Goal: Information Seeking & Learning: Learn about a topic

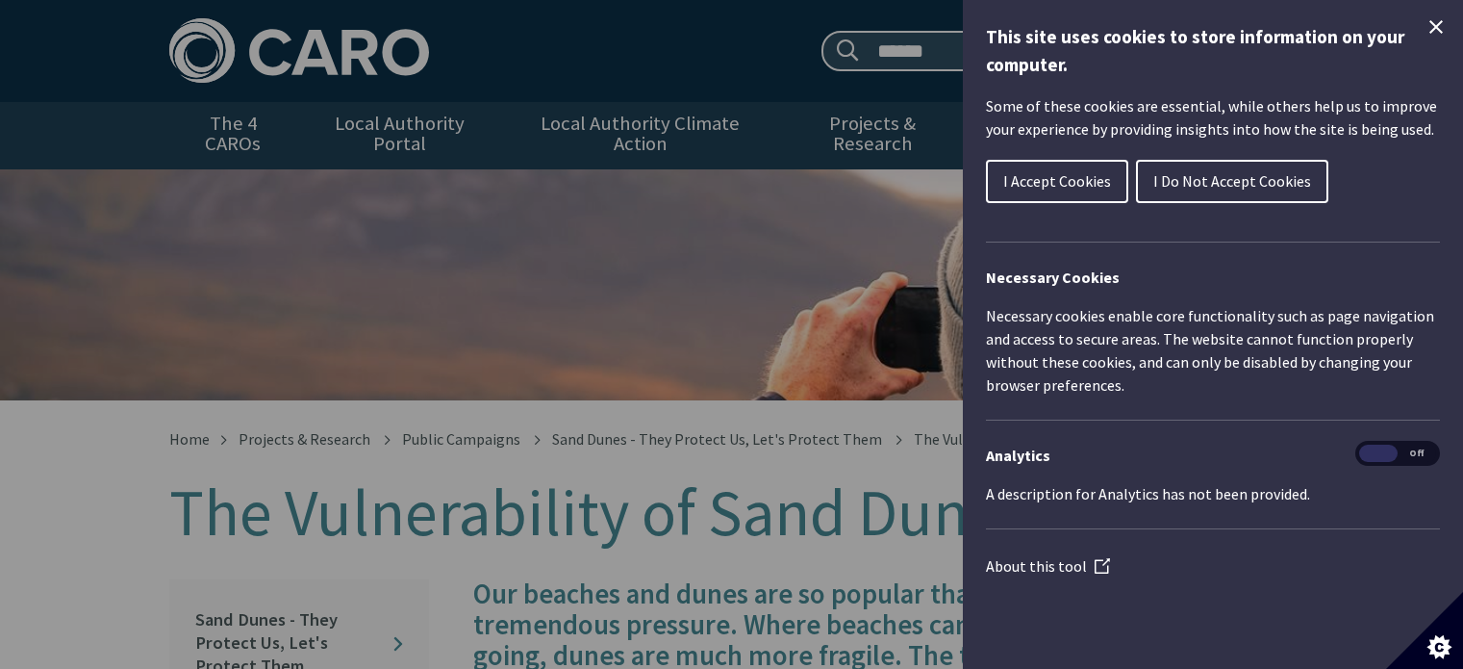
scroll to position [1100, 0]
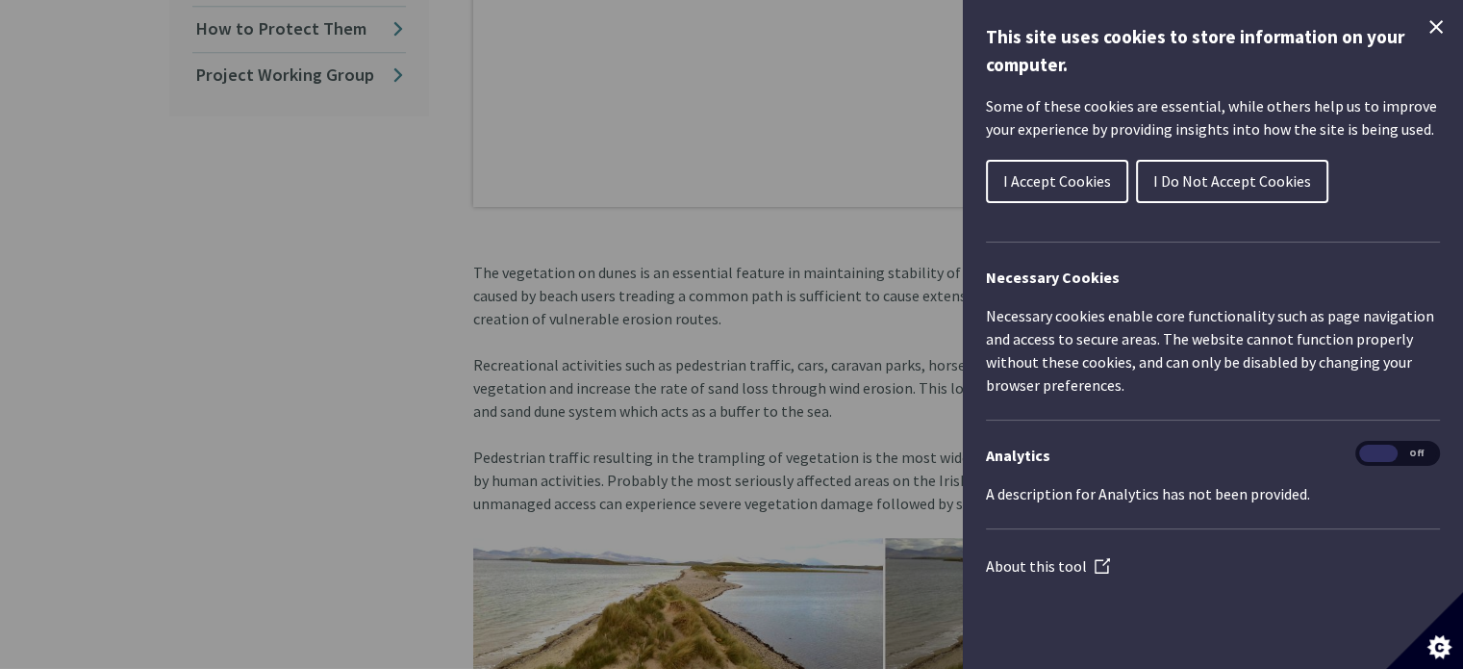
click at [1062, 188] on span "I Accept Cookies" at bounding box center [1057, 180] width 108 height 19
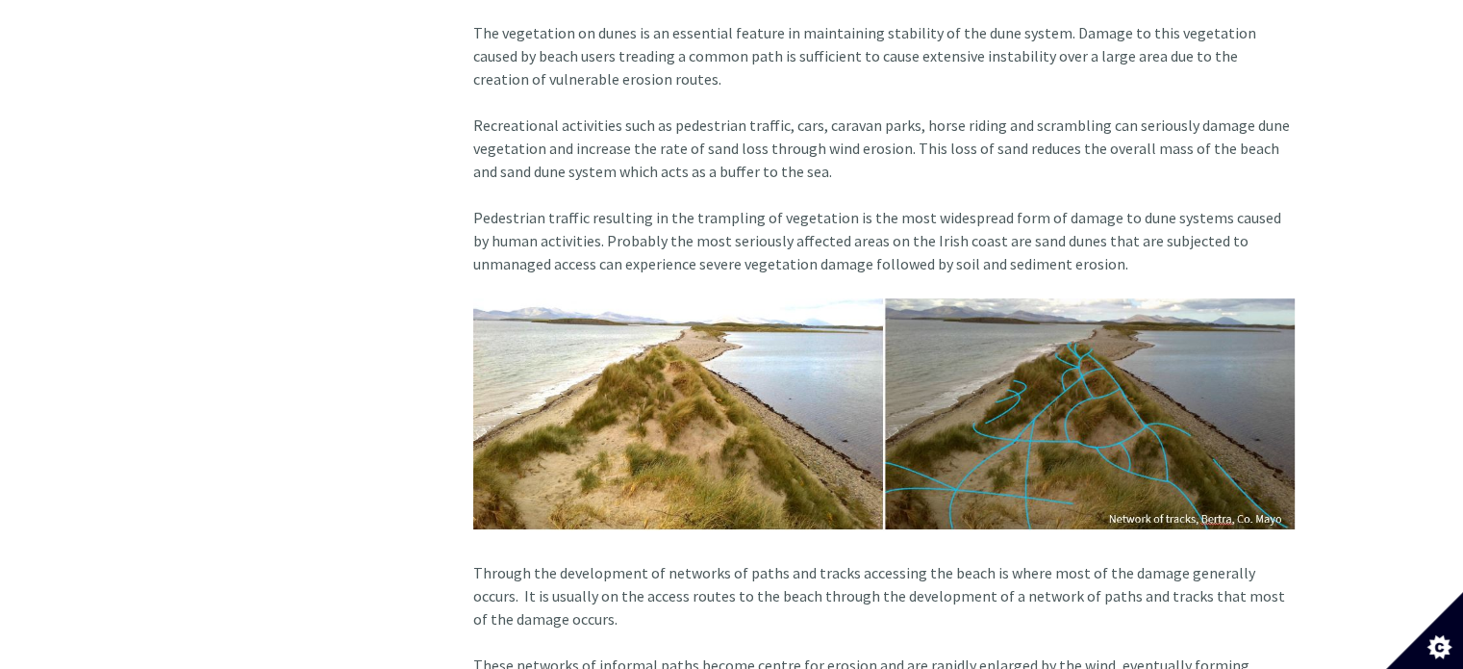
scroll to position [1340, 0]
click at [798, 297] on img at bounding box center [884, 413] width 822 height 232
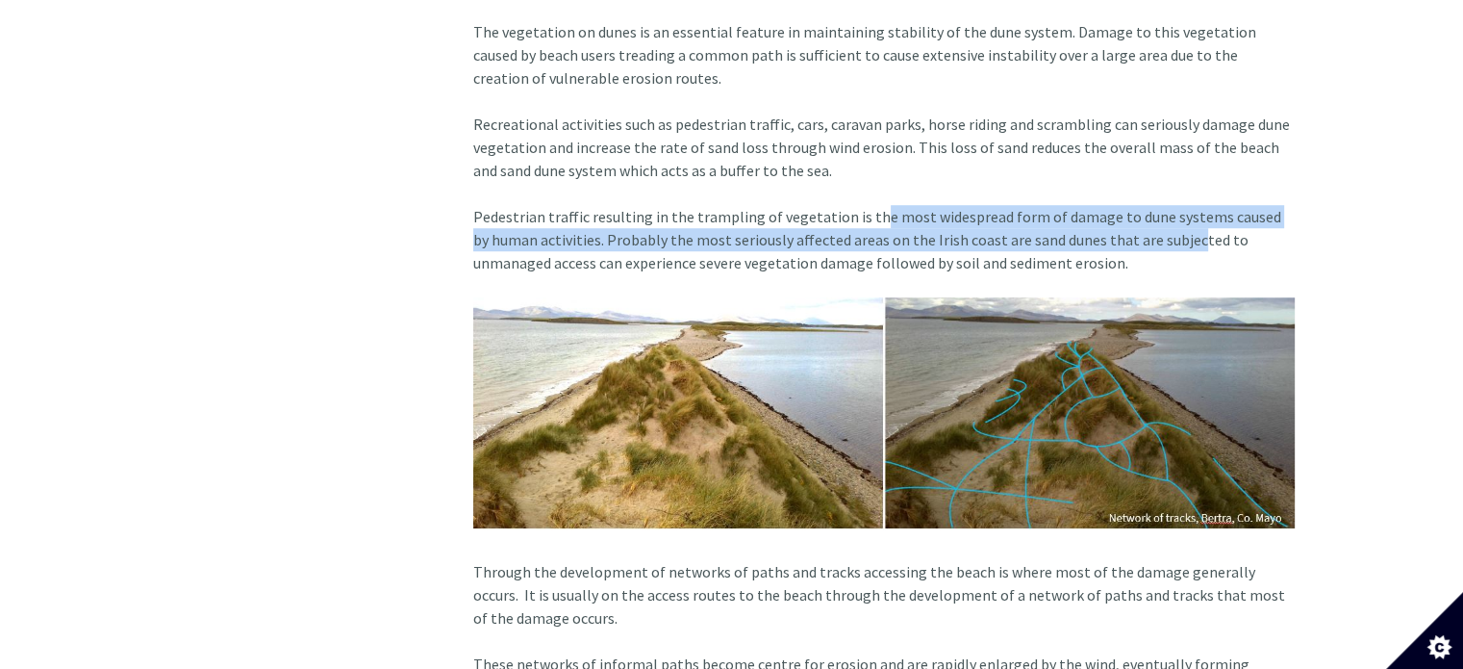
drag, startPoint x: 857, startPoint y: 194, endPoint x: 1158, endPoint y: 221, distance: 302.3
click at [1158, 214] on article "Our beaches and dunes are so popular that we put them under tremendous pressure…" at bounding box center [876, 435] width 837 height 2392
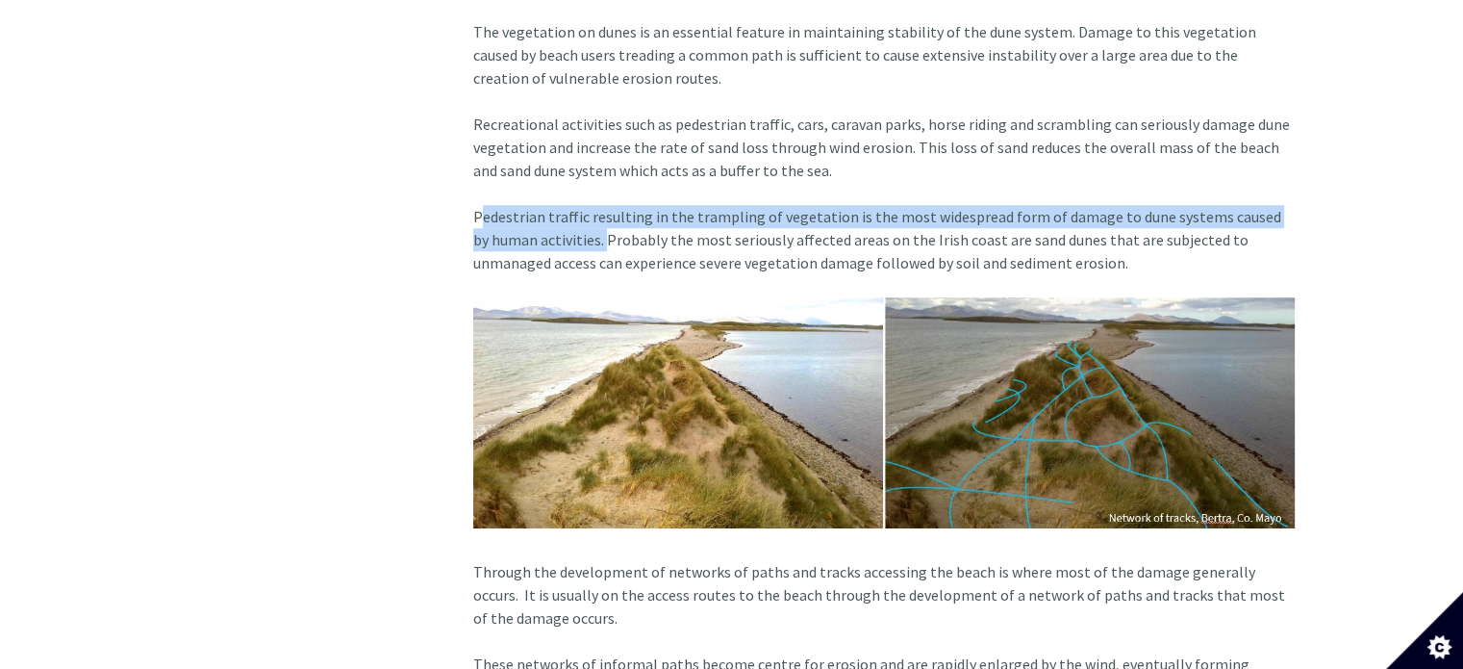
drag, startPoint x: 453, startPoint y: 188, endPoint x: 584, endPoint y: 218, distance: 134.4
click at [584, 218] on div "Our beaches and dunes are so popular that we put them under tremendous pressure…" at bounding box center [877, 435] width 866 height 2392
click at [1128, 420] on img at bounding box center [884, 413] width 822 height 232
click at [1024, 211] on article "Our beaches and dunes are so popular that we put them under tremendous pressure…" at bounding box center [876, 435] width 837 height 2392
drag, startPoint x: 474, startPoint y: 191, endPoint x: 585, endPoint y: 222, distance: 114.8
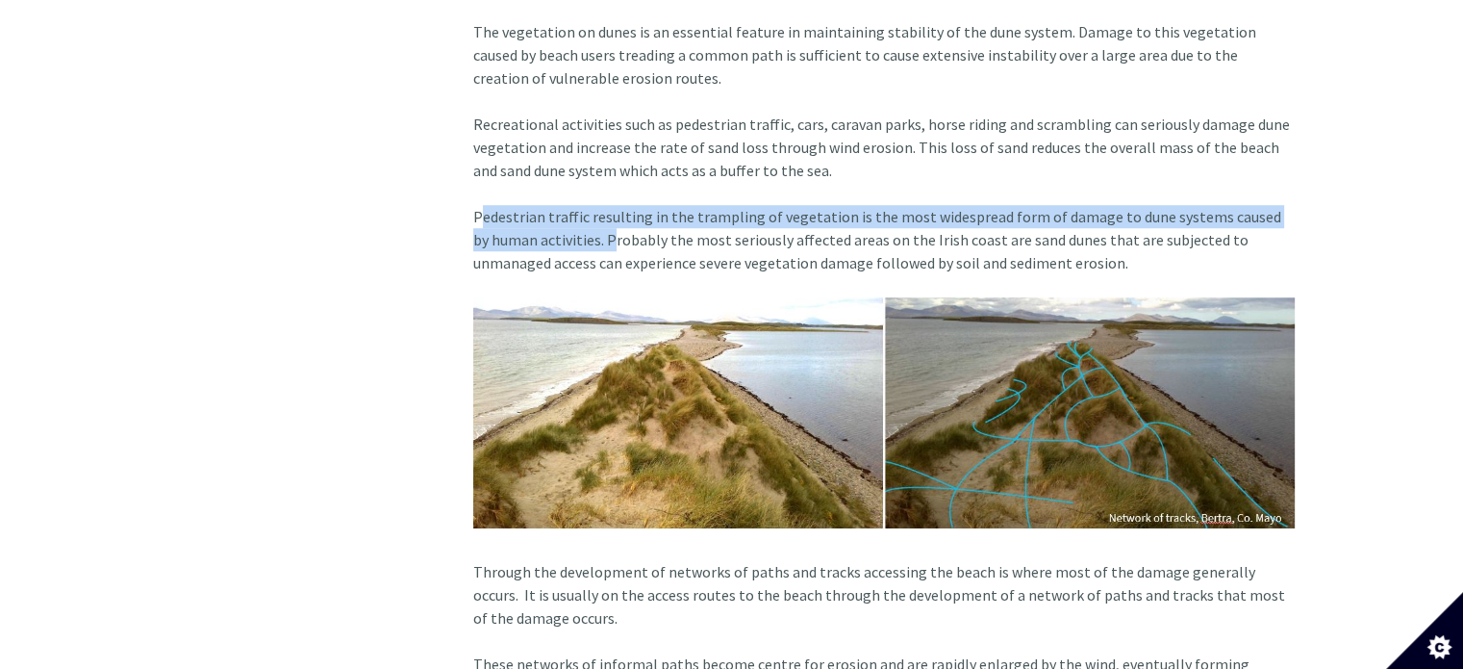
click at [585, 222] on article "Our beaches and dunes are so popular that we put them under tremendous pressure…" at bounding box center [876, 435] width 837 height 2392
copy article "Pedestrian traffic resulting in the trampling of vegetation is the most widespr…"
click at [1127, 385] on img at bounding box center [884, 413] width 822 height 232
